Goal: Find specific page/section: Find specific page/section

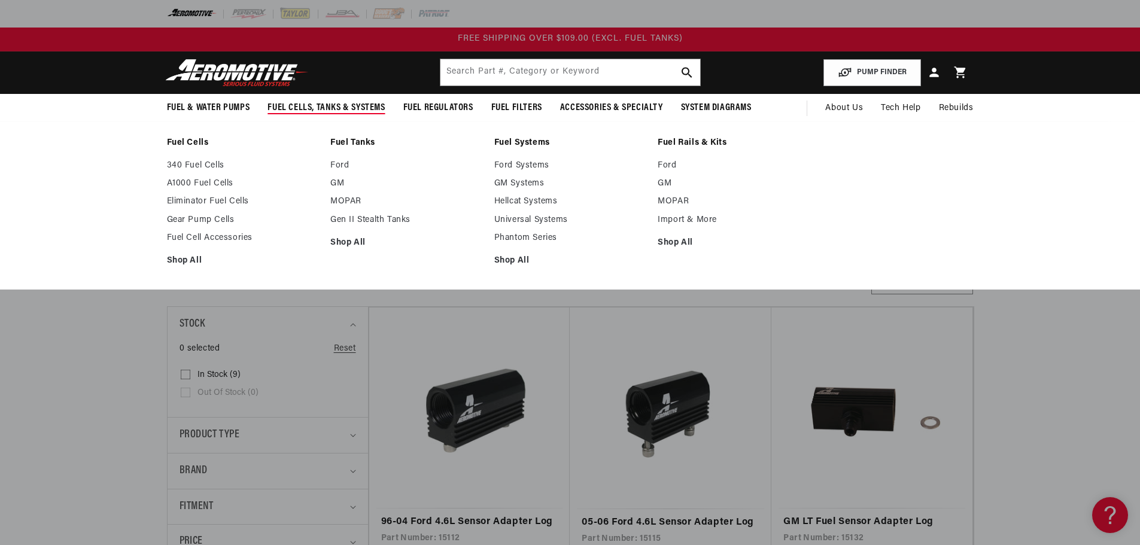
click at [680, 139] on link "Fuel Rails & Kits" at bounding box center [734, 143] width 152 height 11
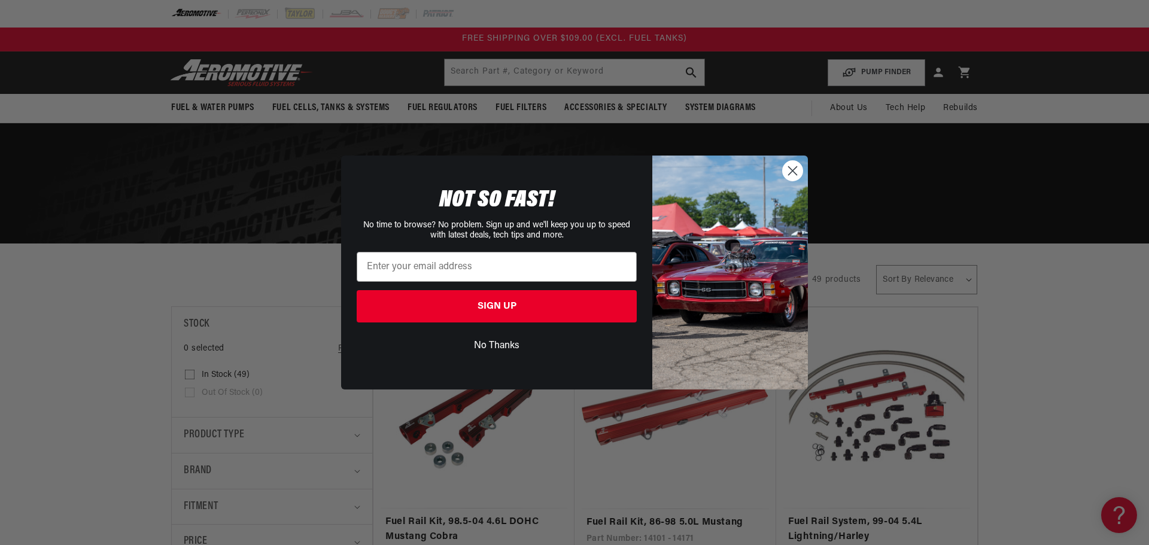
drag, startPoint x: 787, startPoint y: 167, endPoint x: 948, endPoint y: 278, distance: 196.2
click at [787, 167] on circle "Close dialog" at bounding box center [793, 171] width 20 height 20
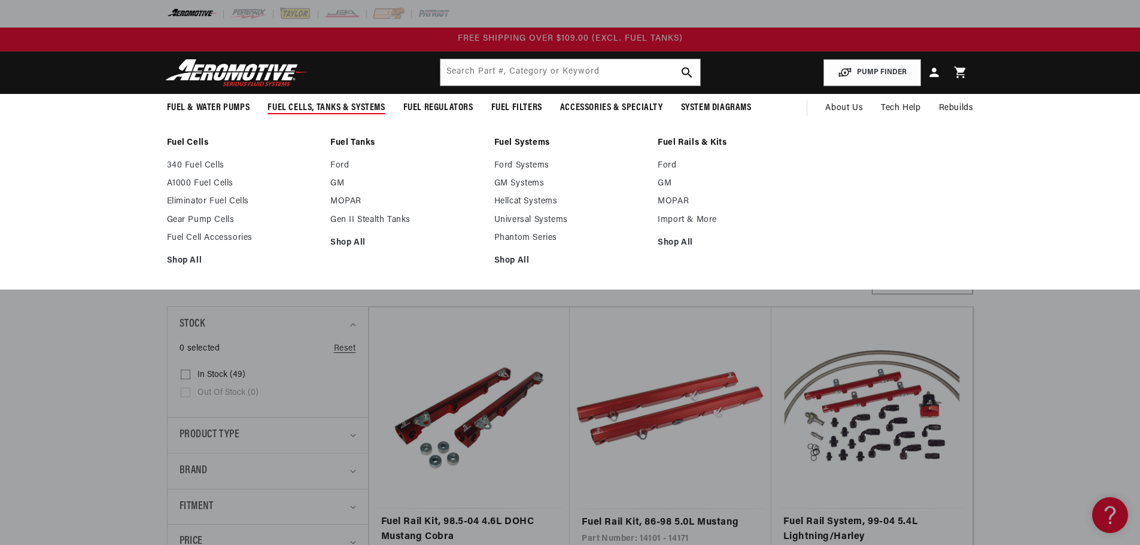
drag, startPoint x: 328, startPoint y: 390, endPoint x: 326, endPoint y: 111, distance: 278.8
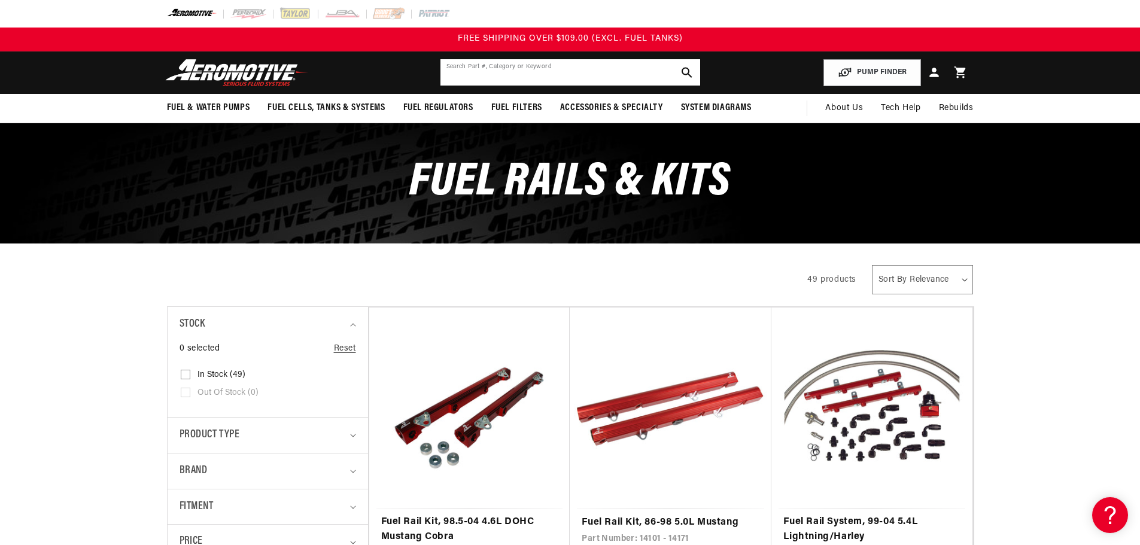
click at [506, 72] on input "text" at bounding box center [570, 72] width 260 height 26
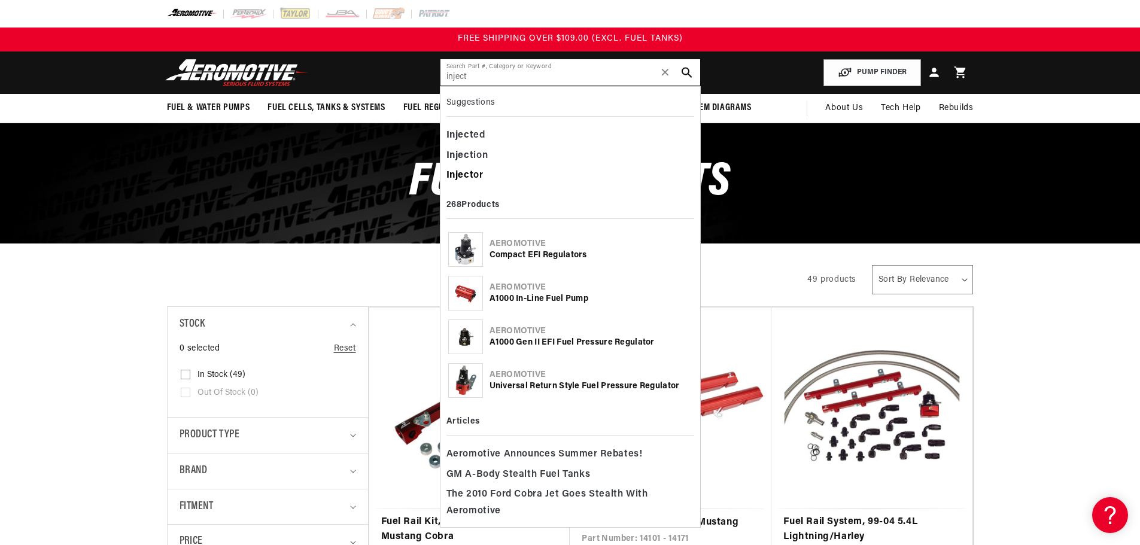
type input "inject"
click at [488, 175] on div "Inject or" at bounding box center [570, 176] width 248 height 20
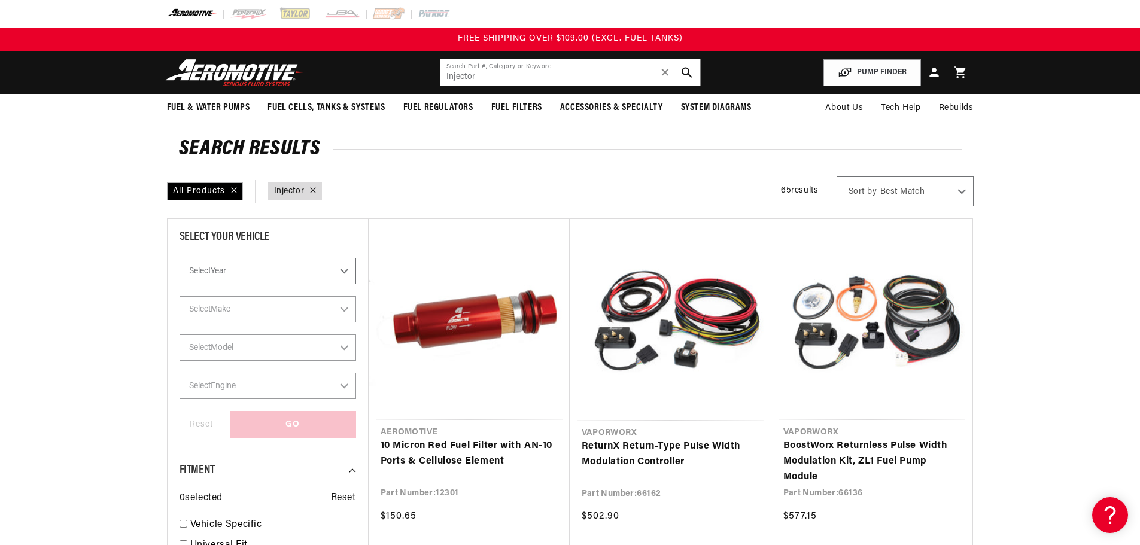
drag, startPoint x: 160, startPoint y: 379, endPoint x: 136, endPoint y: 184, distance: 197.2
click at [465, 74] on input "Injector" at bounding box center [570, 72] width 260 height 26
